Goal: Obtain resource: Download file/media

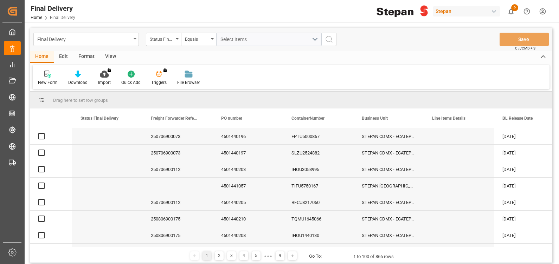
click at [99, 39] on div "Final Delivery" at bounding box center [84, 38] width 94 height 9
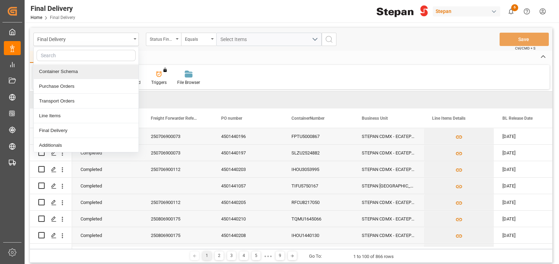
click at [55, 72] on div "Container Schema" at bounding box center [86, 71] width 105 height 15
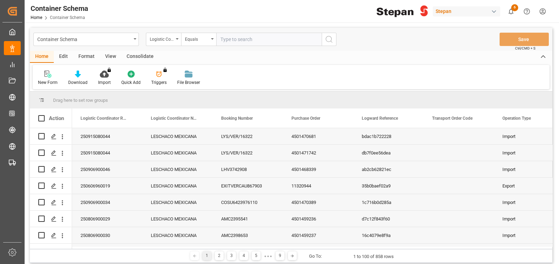
click at [234, 40] on input "text" at bounding box center [268, 39] width 105 height 13
type input "250806900622"
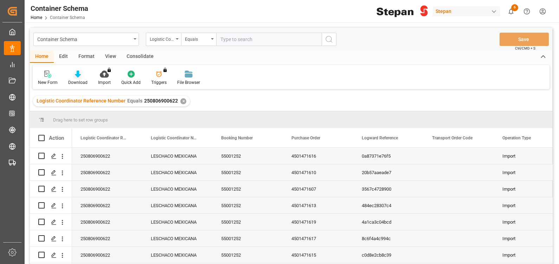
click at [79, 79] on div "Download" at bounding box center [78, 77] width 30 height 15
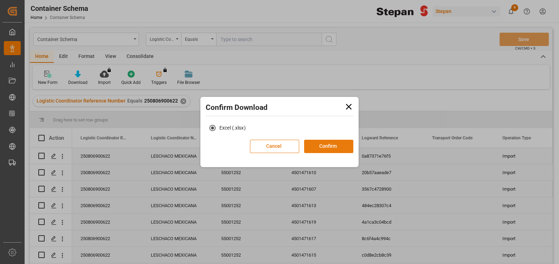
click at [337, 147] on button "Confirm" at bounding box center [328, 146] width 49 height 13
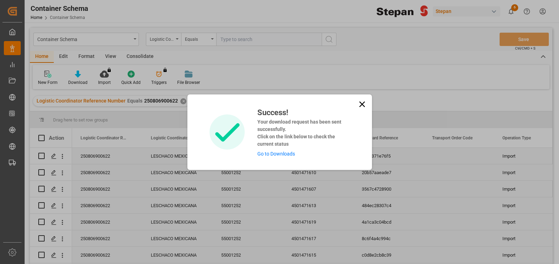
click at [274, 155] on link "Go to Downloads" at bounding box center [276, 154] width 38 height 6
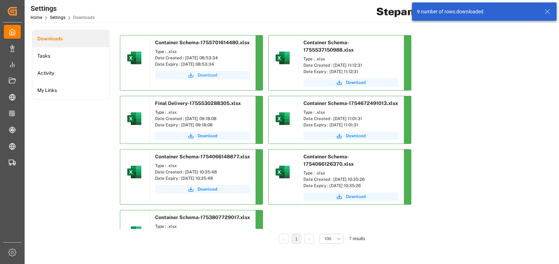
click at [192, 76] on icon "submit" at bounding box center [191, 75] width 6 height 6
